Goal: Check status: Check status

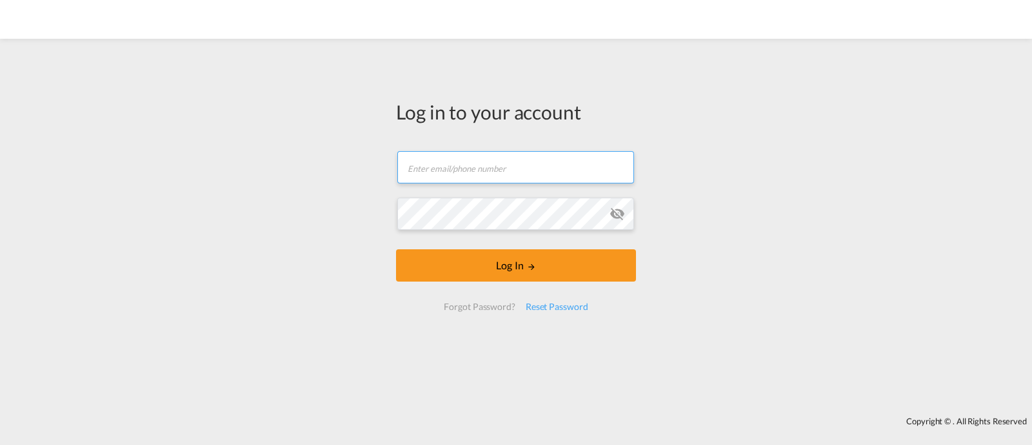
type input "[EMAIL_ADDRESS][DOMAIN_NAME]"
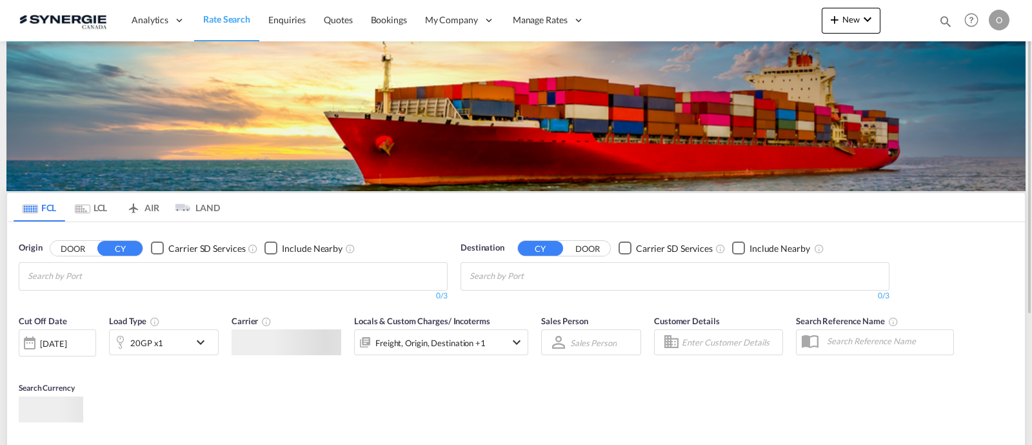
click at [943, 21] on md-icon "icon-magnify" at bounding box center [946, 21] width 14 height 14
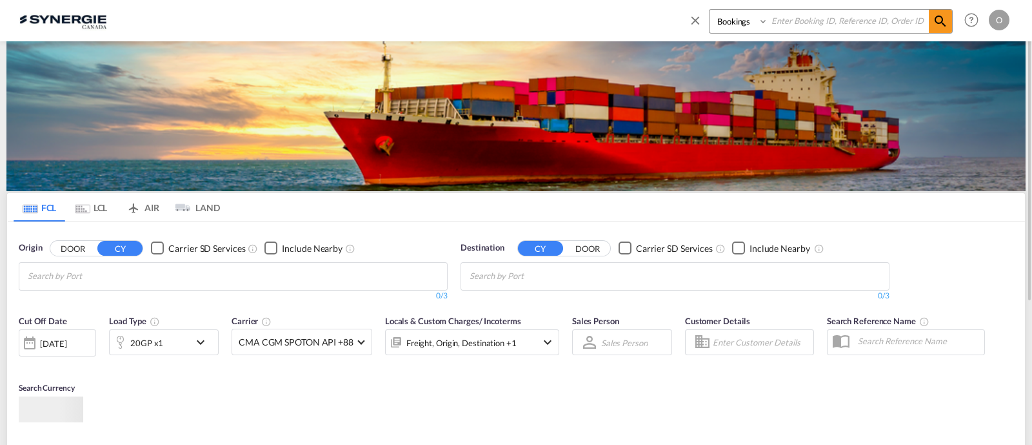
click at [746, 27] on select "Bookings Quotes Enquiries" at bounding box center [740, 21] width 61 height 23
select select "Quotes"
click at [710, 10] on select "Bookings Quotes Enquiries" at bounding box center [740, 21] width 61 height 23
click at [847, 21] on input at bounding box center [848, 21] width 161 height 23
paste input "808TOEGHCM25070155"
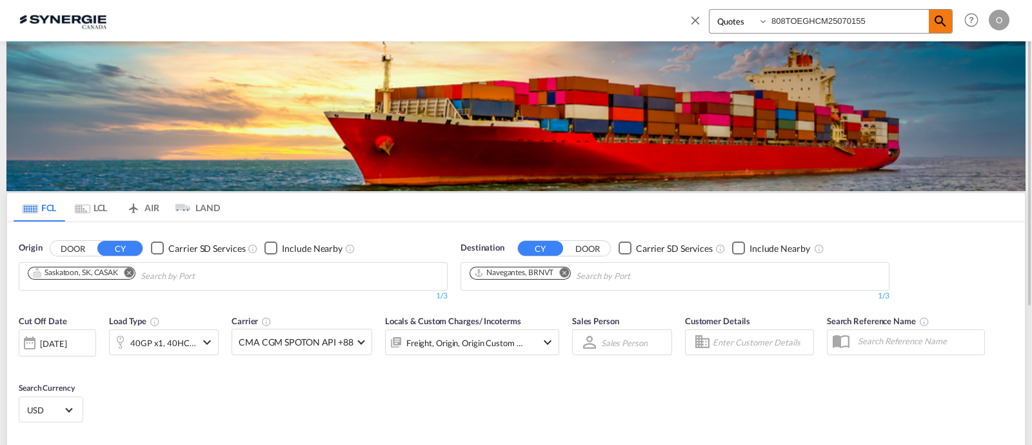
click at [941, 21] on md-icon "icon-magnify" at bounding box center [940, 21] width 15 height 15
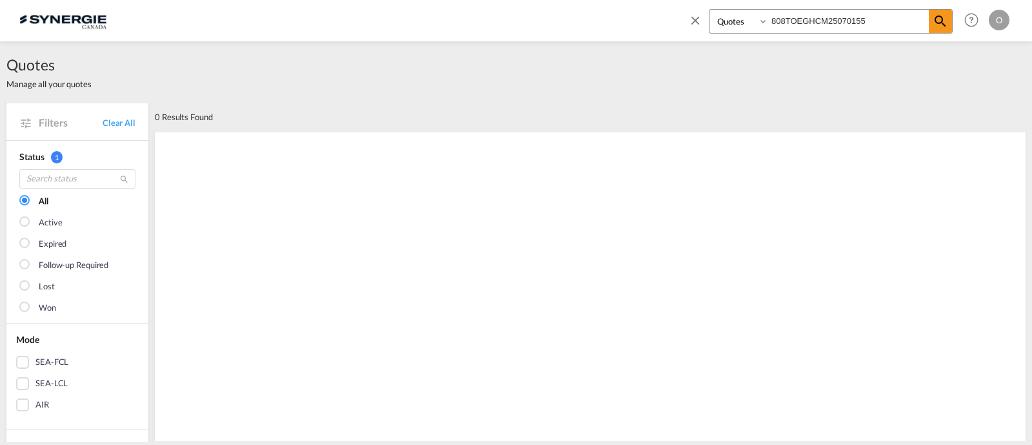
click at [870, 19] on input "808TOEGHCM25070155" at bounding box center [848, 21] width 161 height 23
click at [819, 25] on input "808TOEGHCM25070155" at bounding box center [848, 21] width 161 height 23
paste input "SYC000013052"
type input "SYC000013052"
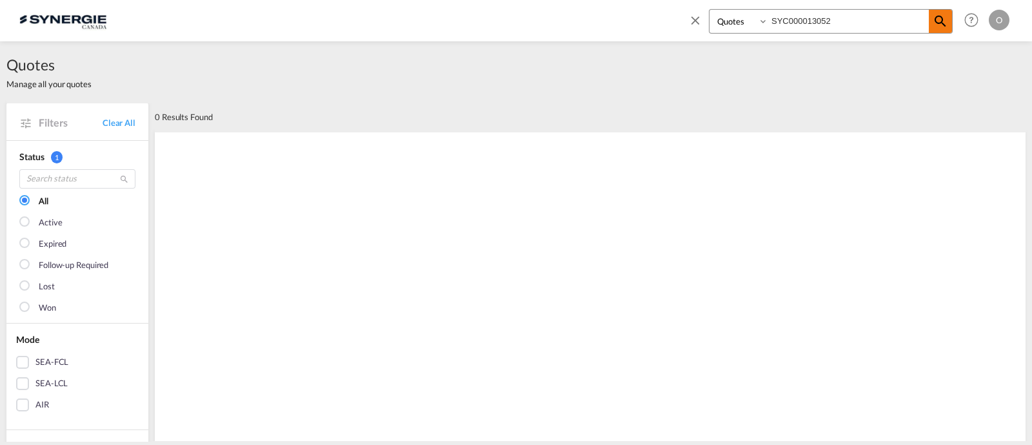
click at [943, 18] on md-icon "icon-magnify" at bounding box center [940, 21] width 15 height 15
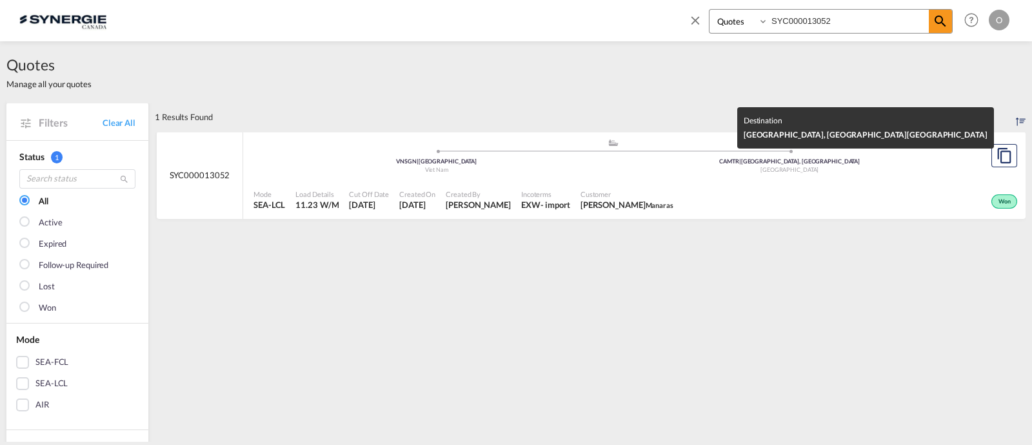
click at [615, 172] on div "[GEOGRAPHIC_DATA]" at bounding box center [791, 170] width 354 height 8
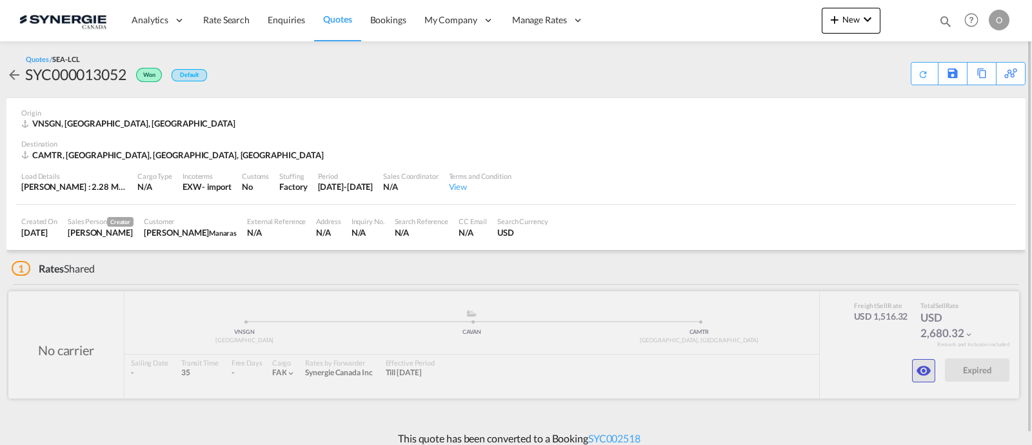
click at [923, 374] on md-icon "icon-eye" at bounding box center [923, 370] width 15 height 15
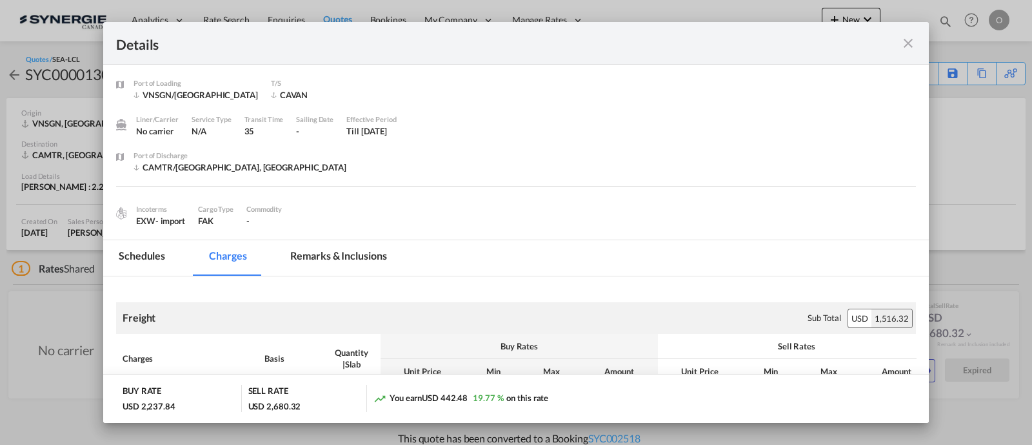
click at [370, 253] on md-tab-item "Remarks & Inclusions" at bounding box center [338, 257] width 127 height 35
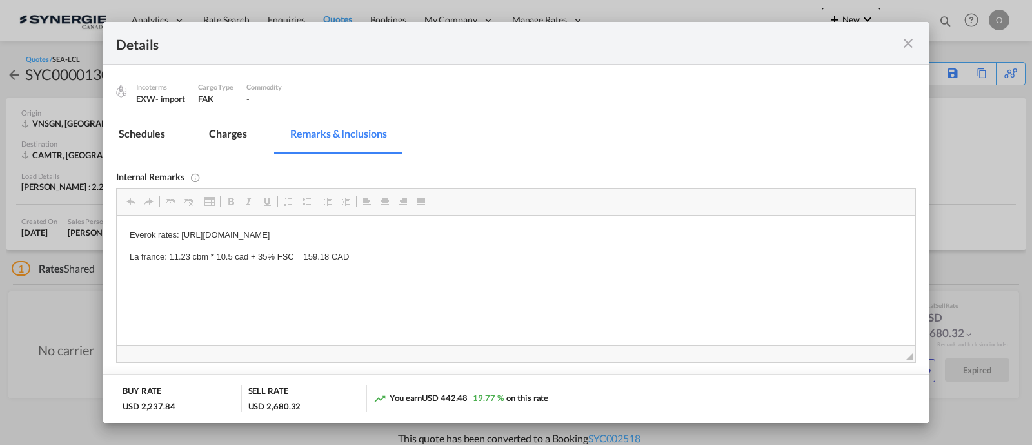
scroll to position [124, 0]
click at [226, 133] on md-tab-item "Charges" at bounding box center [228, 133] width 68 height 35
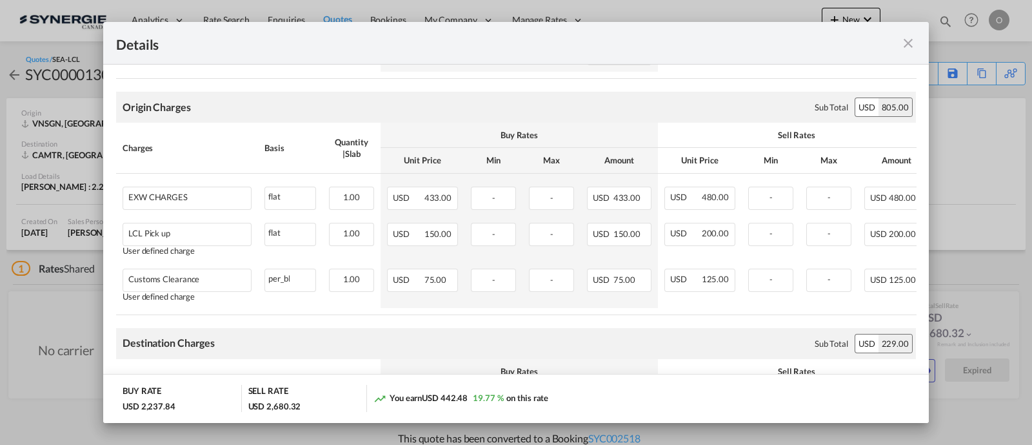
scroll to position [366, 0]
click at [897, 43] on div "Port of Loading ..." at bounding box center [876, 43] width 80 height 16
click at [906, 45] on md-icon "icon-close fg-AAA8AD m-0 cursor" at bounding box center [908, 42] width 15 height 15
